Goal: Information Seeking & Learning: Learn about a topic

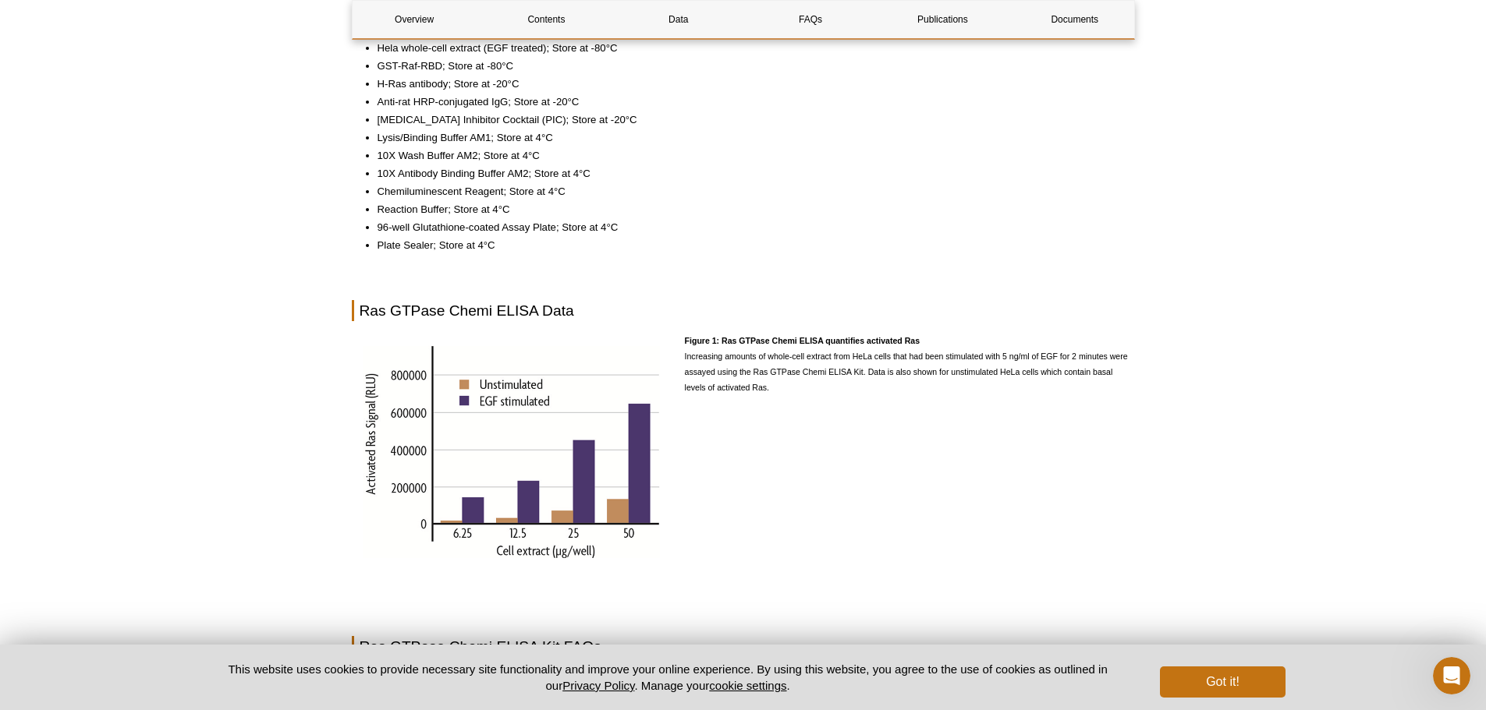
scroll to position [1716, 0]
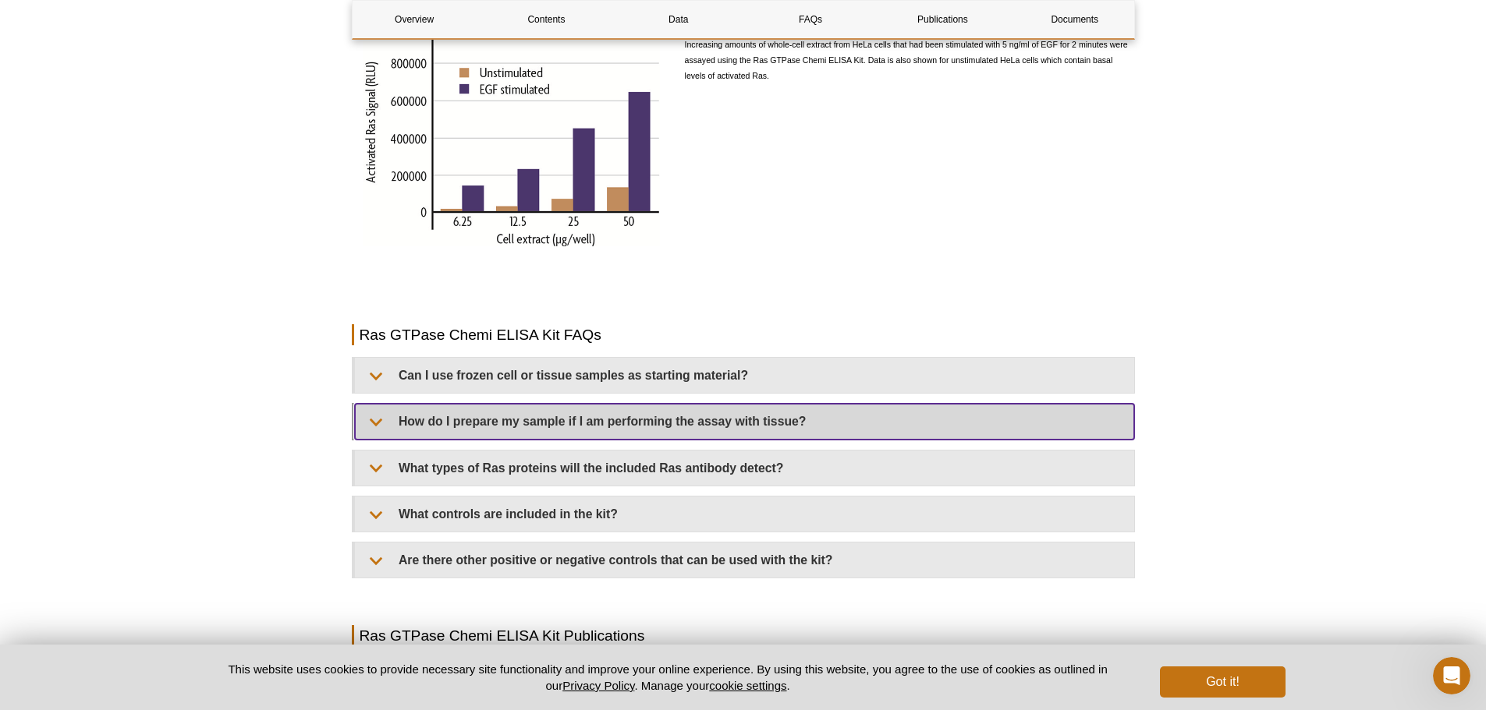
click at [669, 412] on summary "How do I prepare my sample if I am performing the assay with tissue?" at bounding box center [744, 421] width 779 height 35
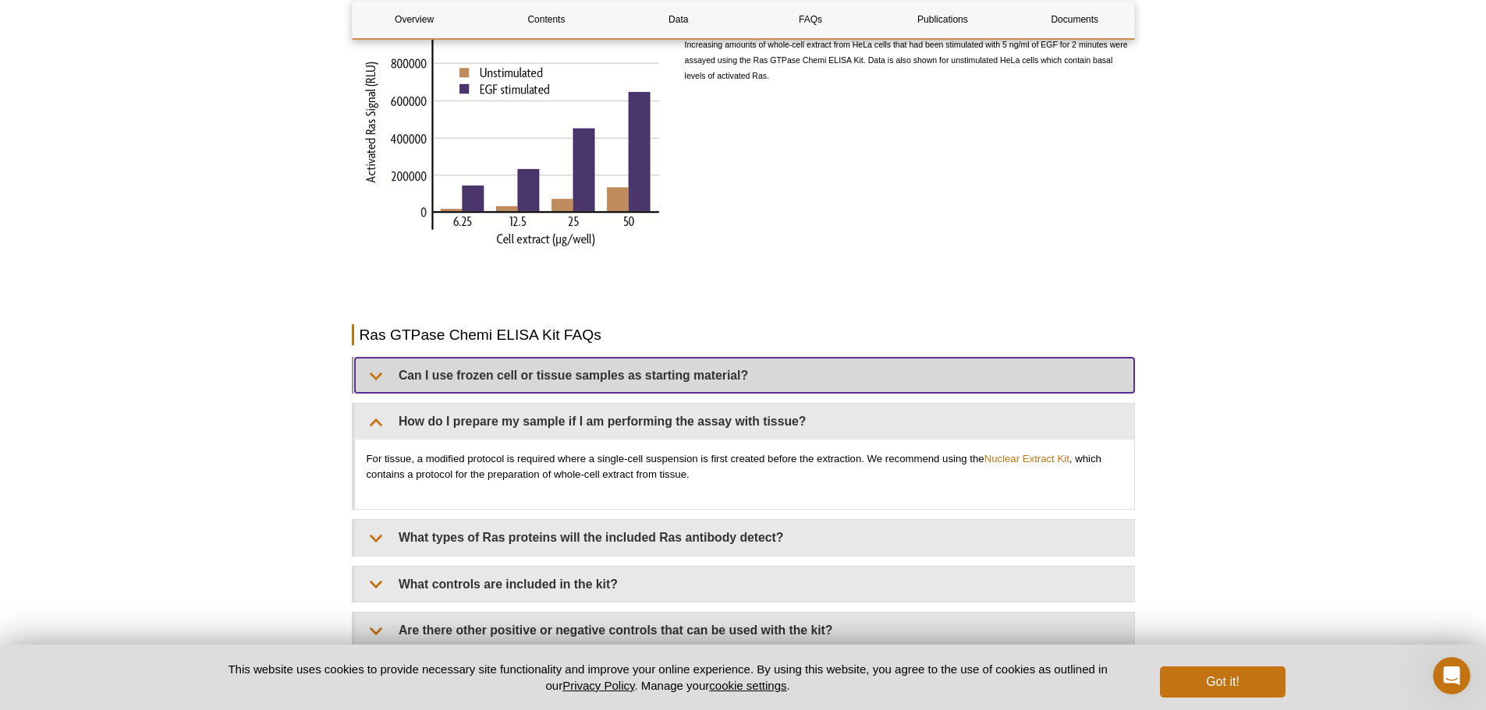
click at [607, 367] on summary "Can I use frozen cell or tissue samples as starting material?" at bounding box center [744, 375] width 779 height 35
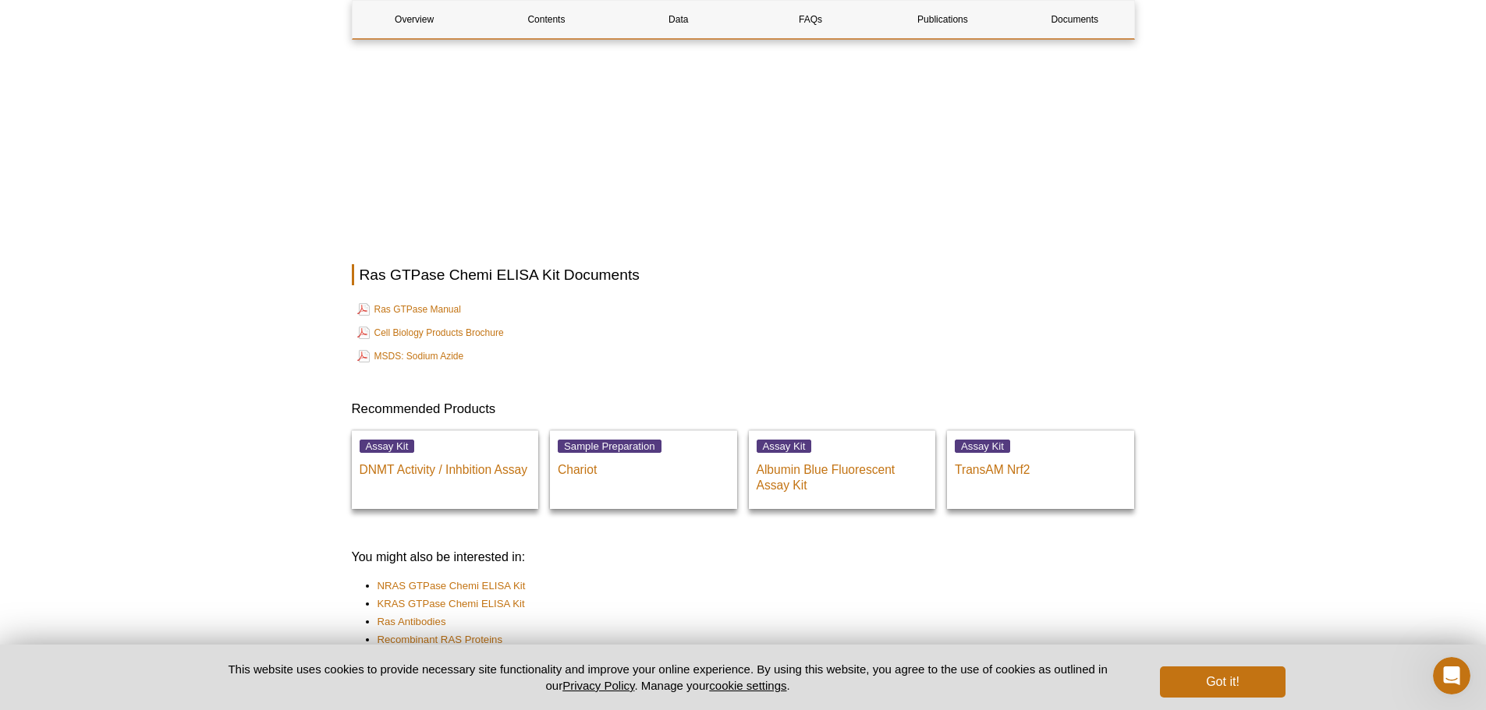
scroll to position [3154, 0]
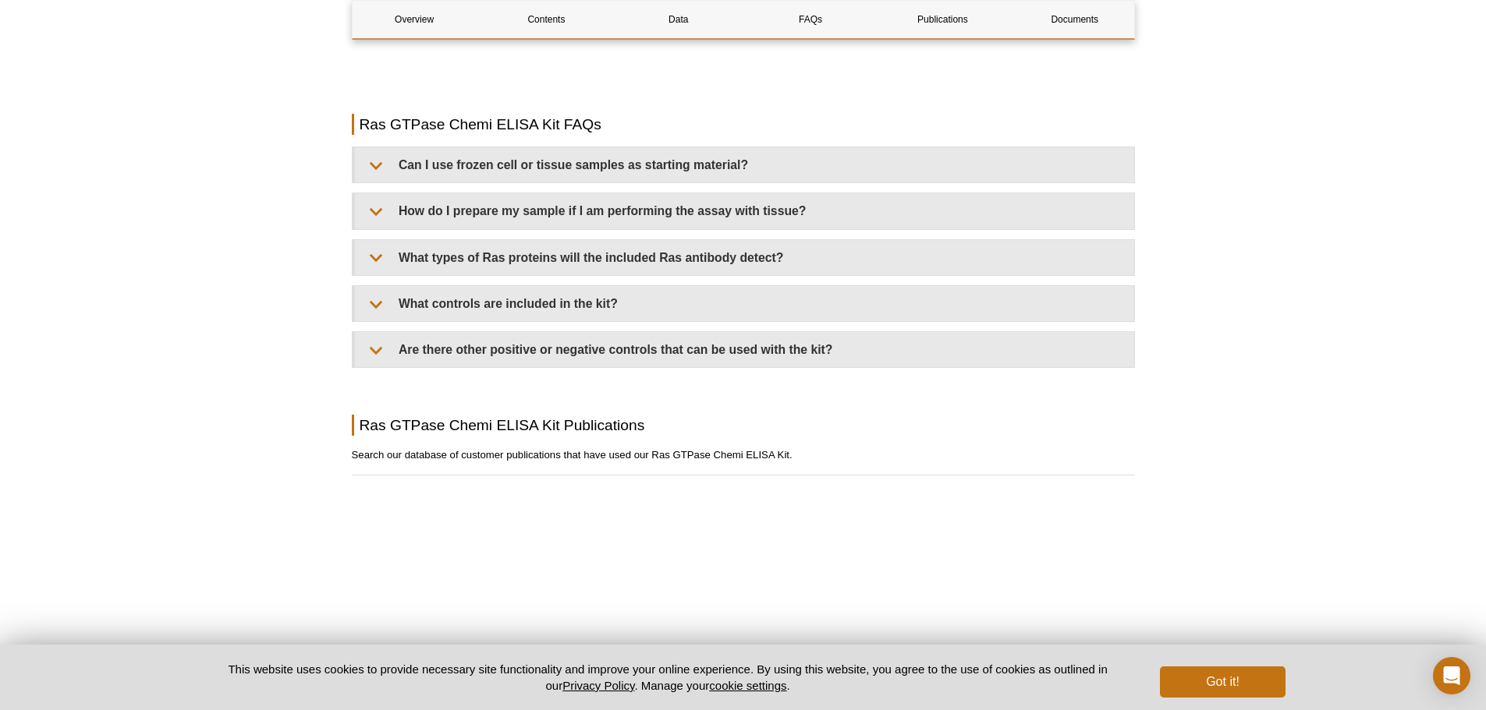
scroll to position [2004, 0]
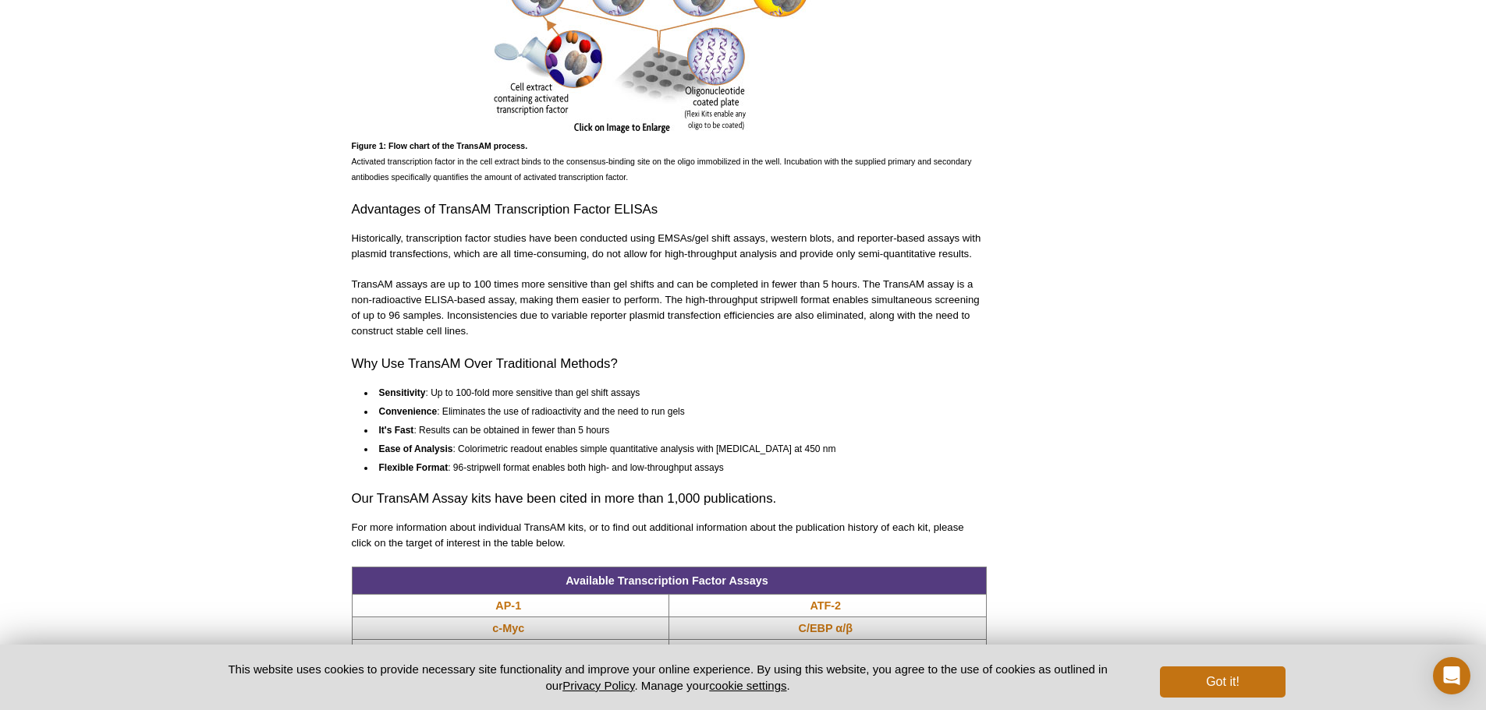
scroll to position [1248, 0]
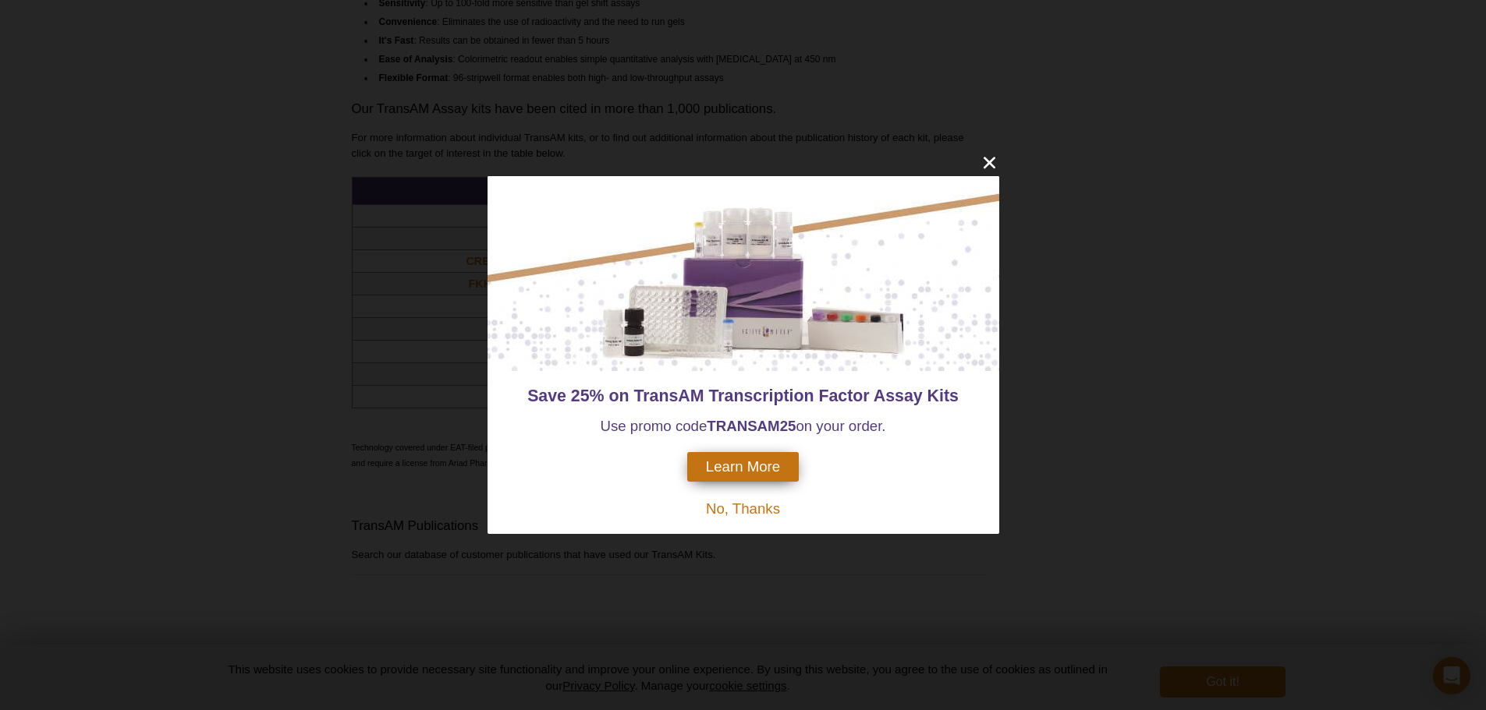
click at [738, 507] on span "No, Thanks" at bounding box center [743, 509] width 74 height 16
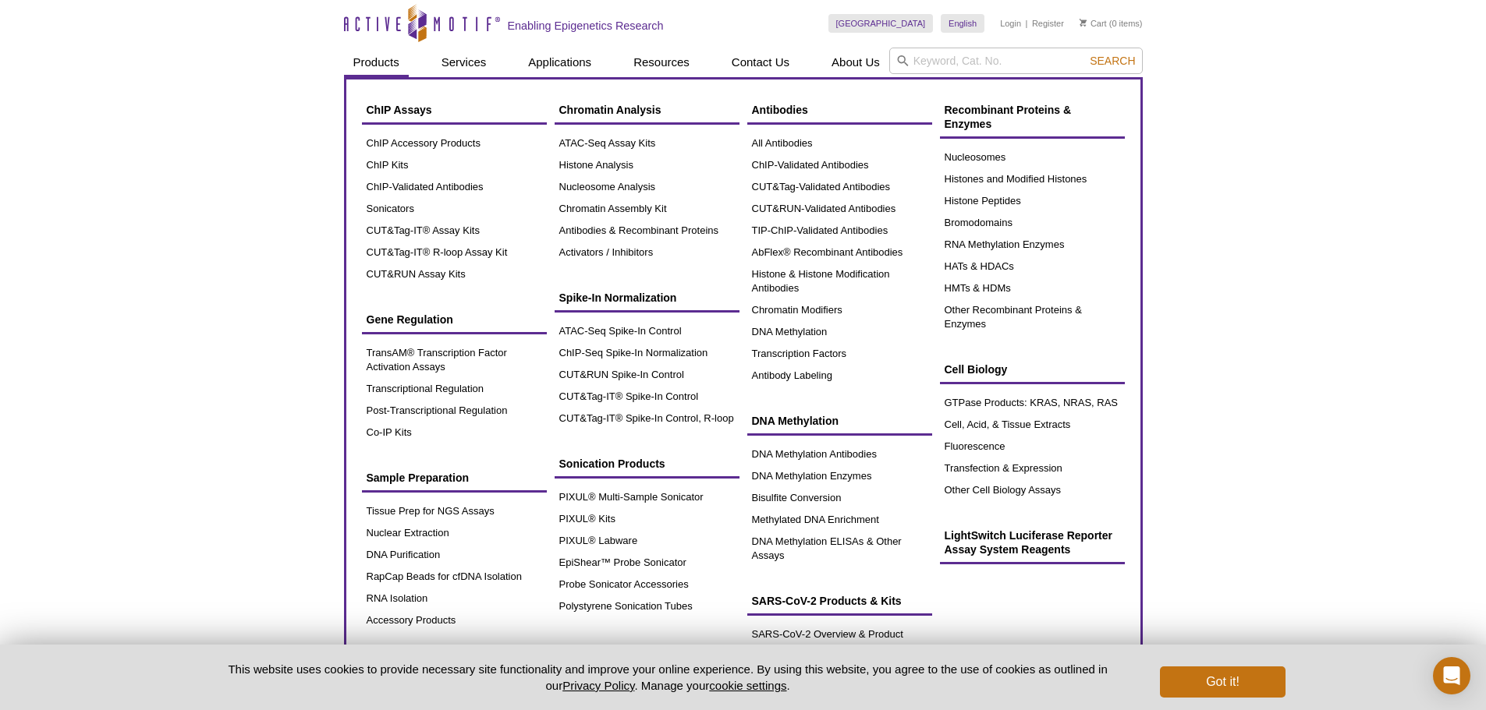
scroll to position [312, 0]
